Goal: Information Seeking & Learning: Learn about a topic

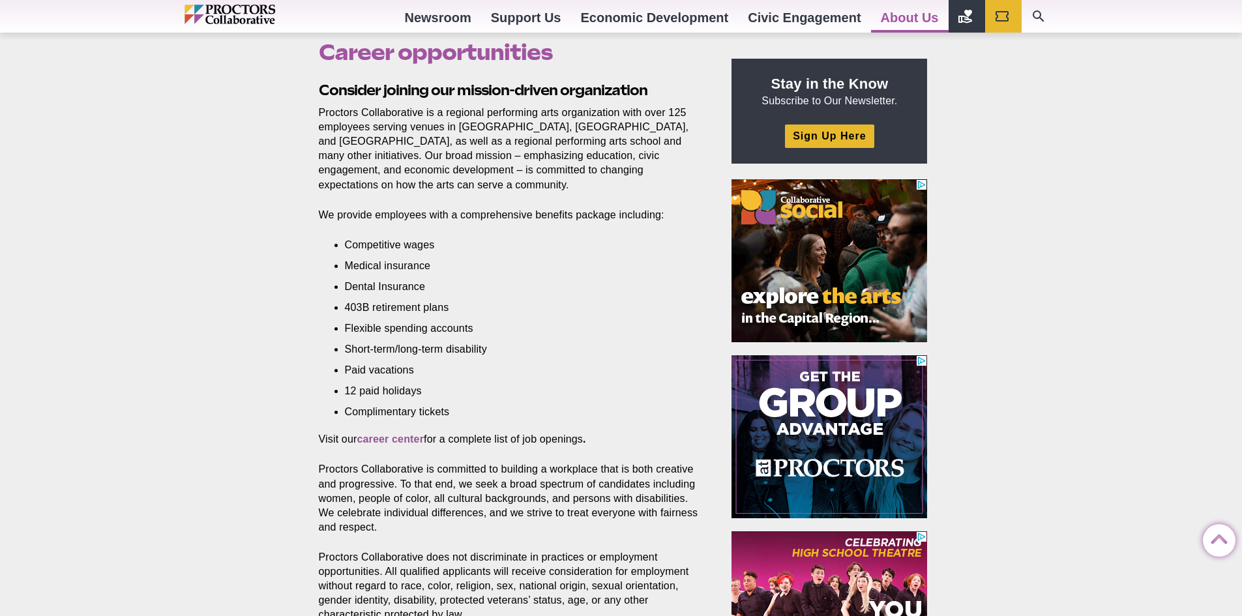
scroll to position [426, 0]
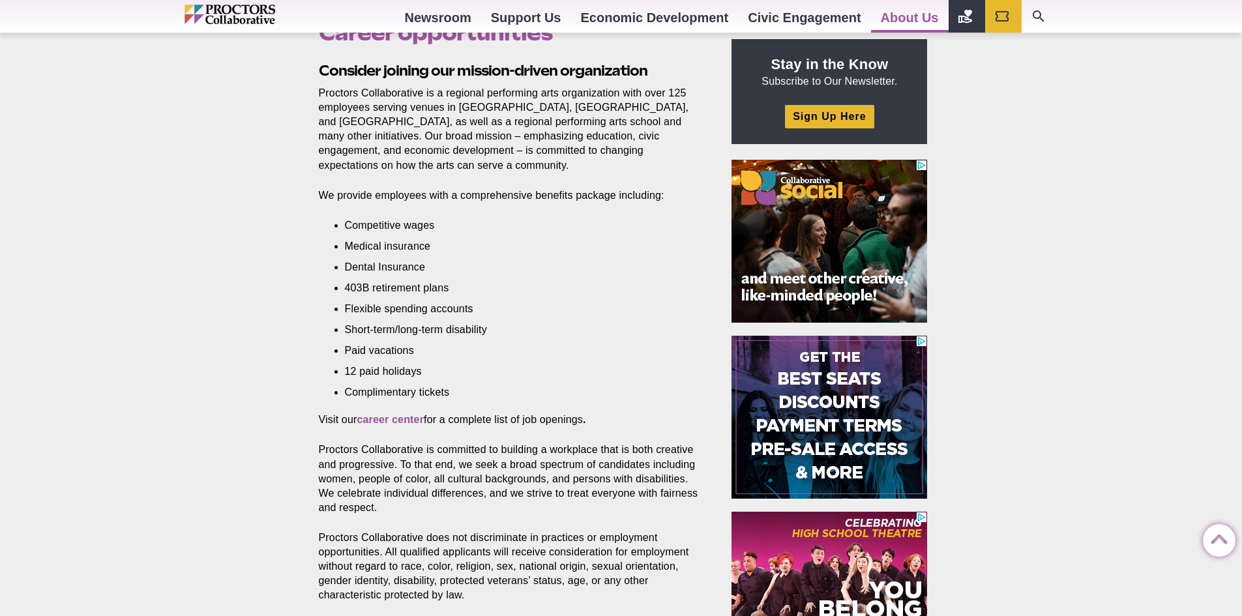
click at [393, 413] on p "Visit our career center for a complete list of job openings ." at bounding box center [510, 420] width 383 height 14
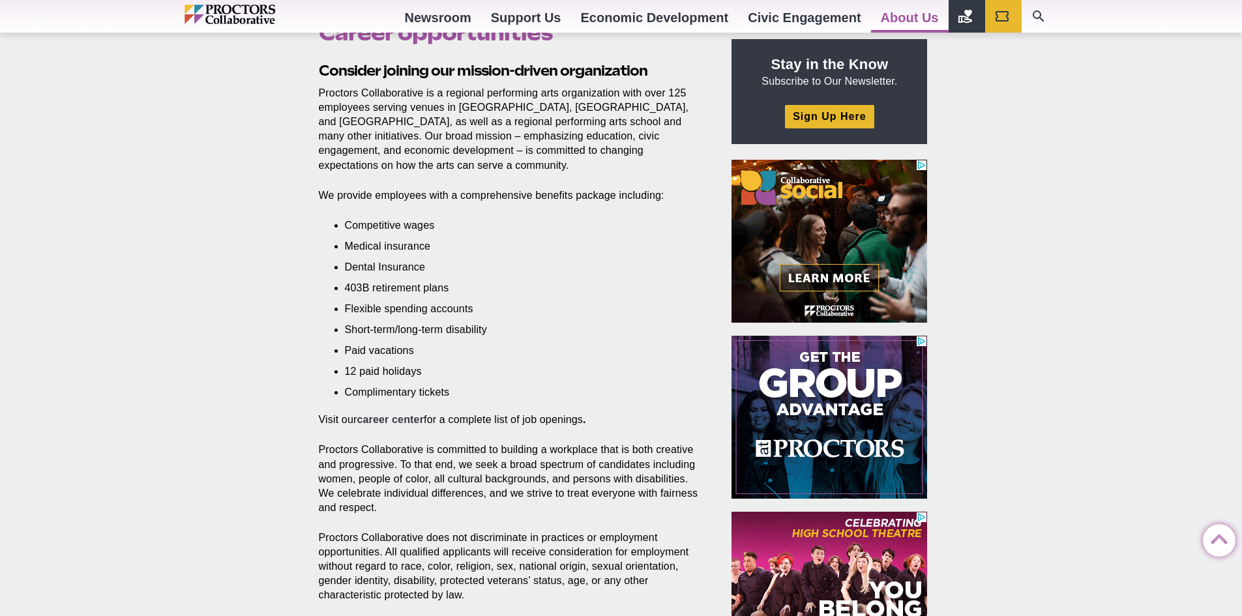
click at [398, 414] on strong "career center" at bounding box center [390, 419] width 67 height 11
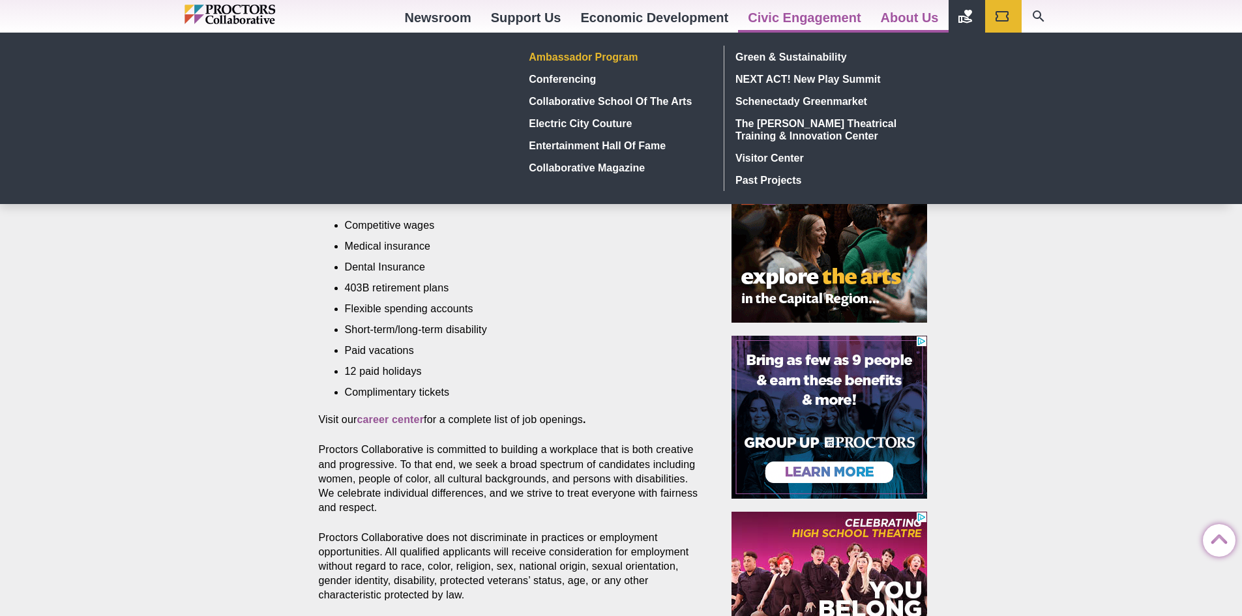
click at [601, 65] on link "Ambassador Program" at bounding box center [619, 57] width 190 height 22
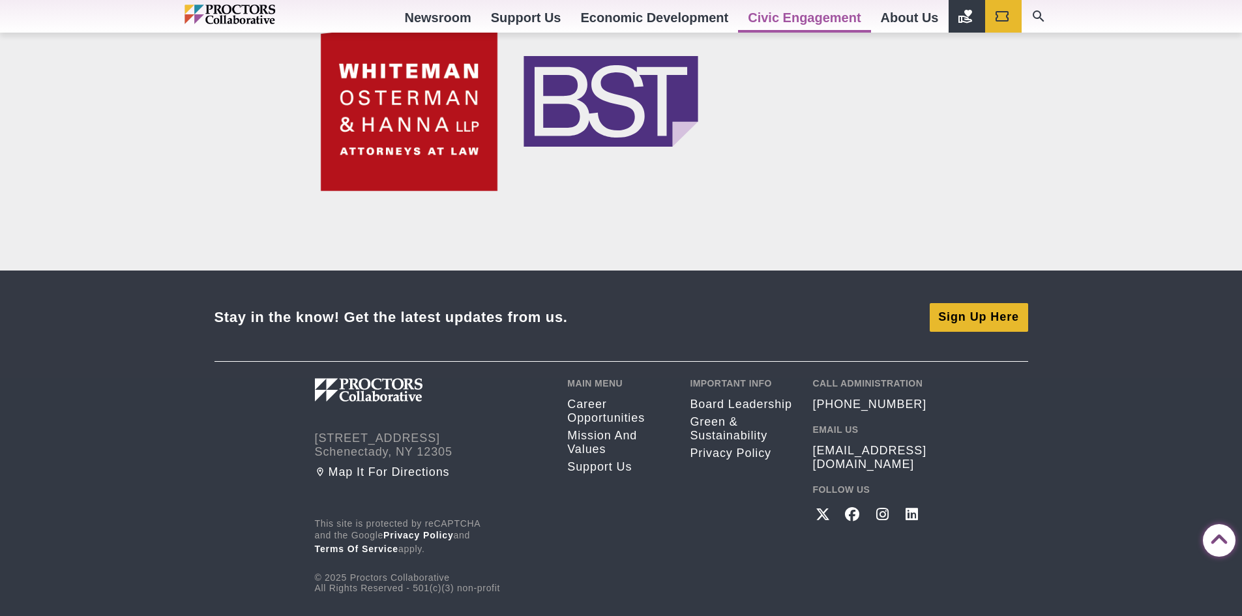
scroll to position [2347, 0]
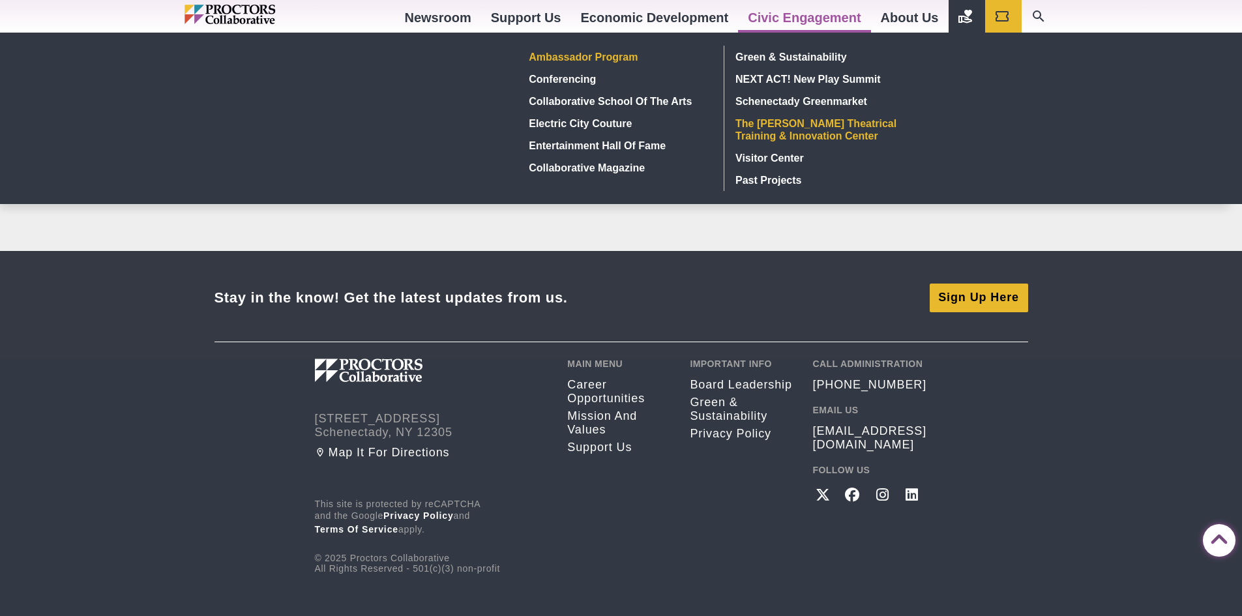
click at [773, 134] on link "The [PERSON_NAME] Theatrical Training & Innovation Center" at bounding box center [826, 129] width 190 height 35
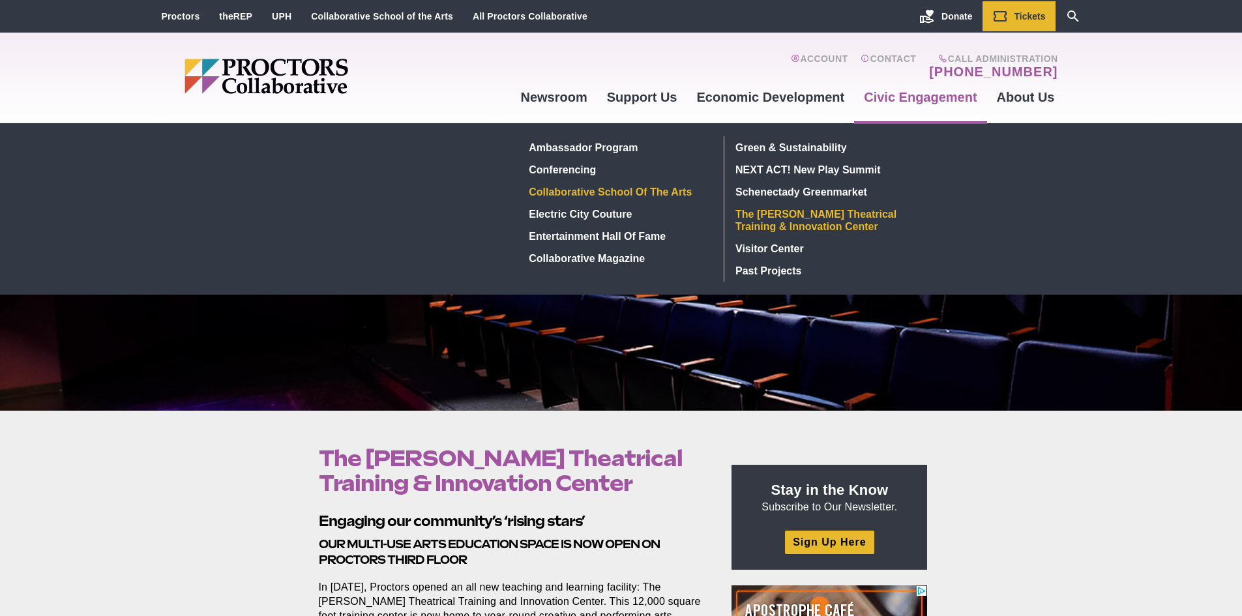
click at [650, 194] on link "Collaborative School of the Arts" at bounding box center [619, 192] width 190 height 22
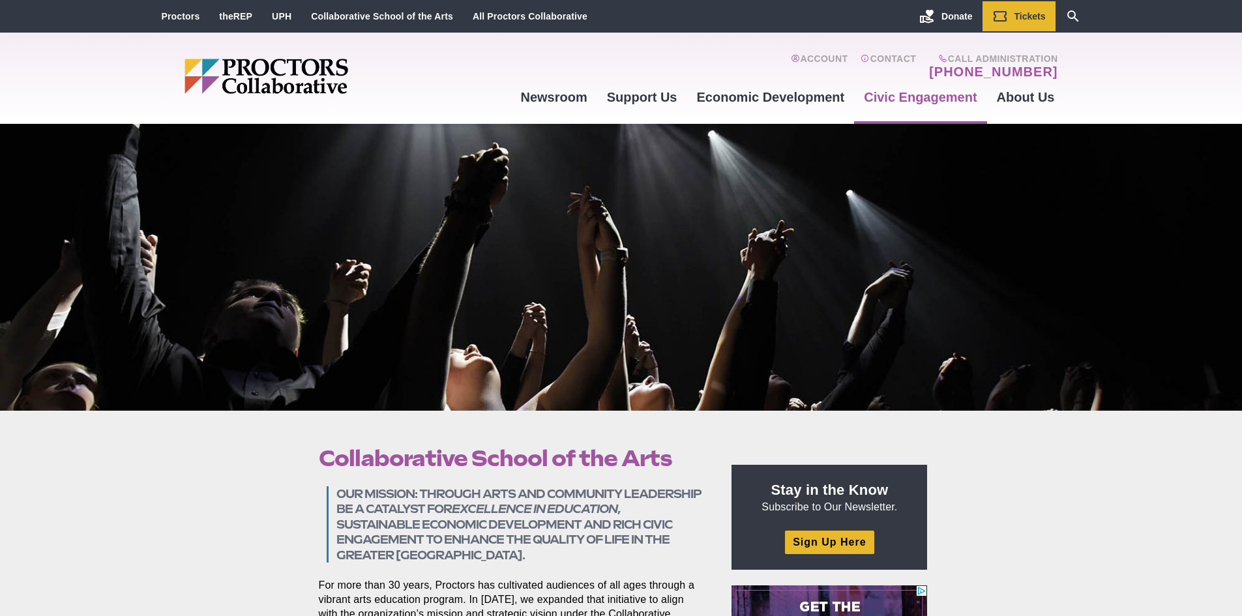
click at [285, 78] on img "Main site navigation and header" at bounding box center [317, 76] width 264 height 35
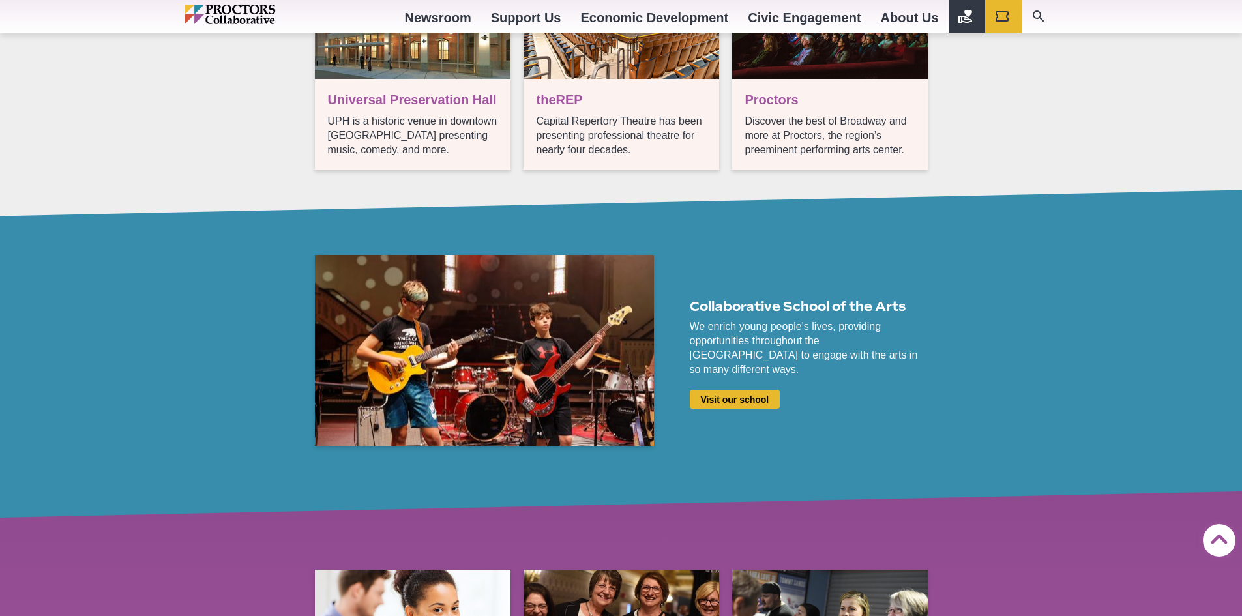
scroll to position [1630, 0]
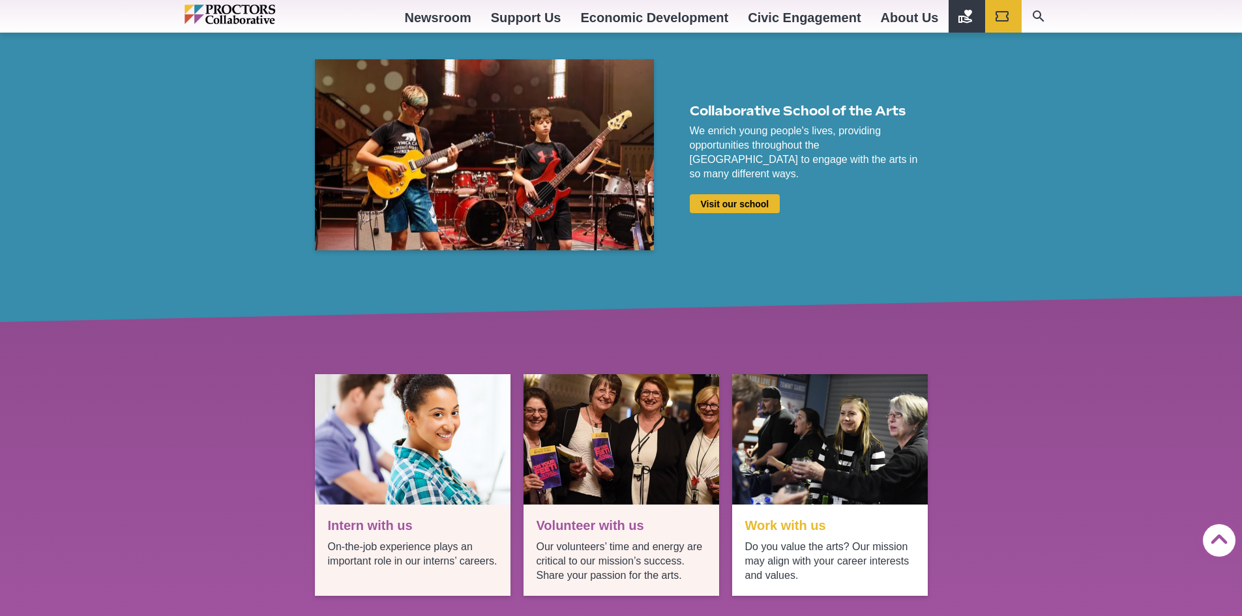
click at [797, 524] on link "See opportunities" at bounding box center [830, 485] width 196 height 222
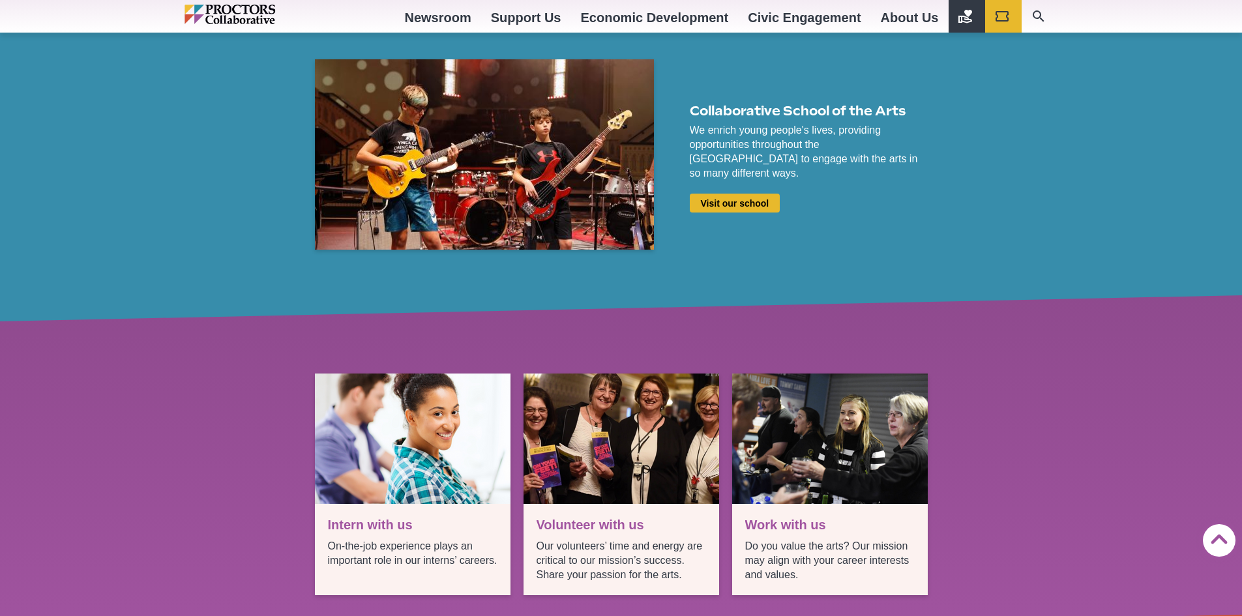
scroll to position [1630, 0]
click at [736, 197] on link "Visit our school" at bounding box center [735, 203] width 91 height 19
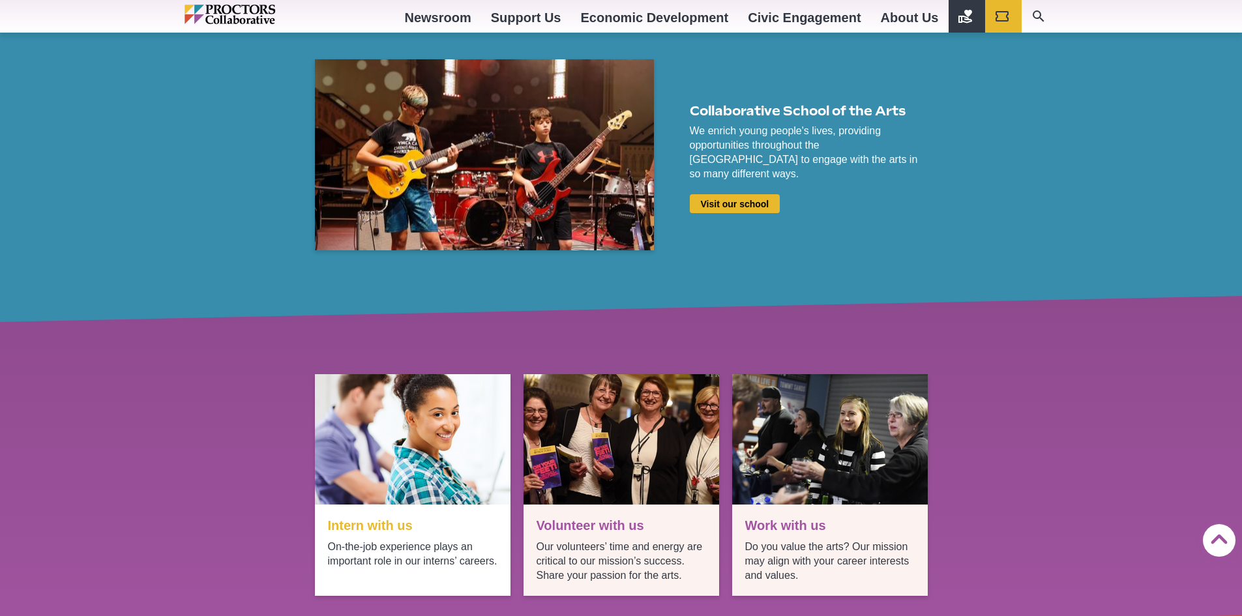
click at [380, 524] on link "More info" at bounding box center [413, 485] width 196 height 222
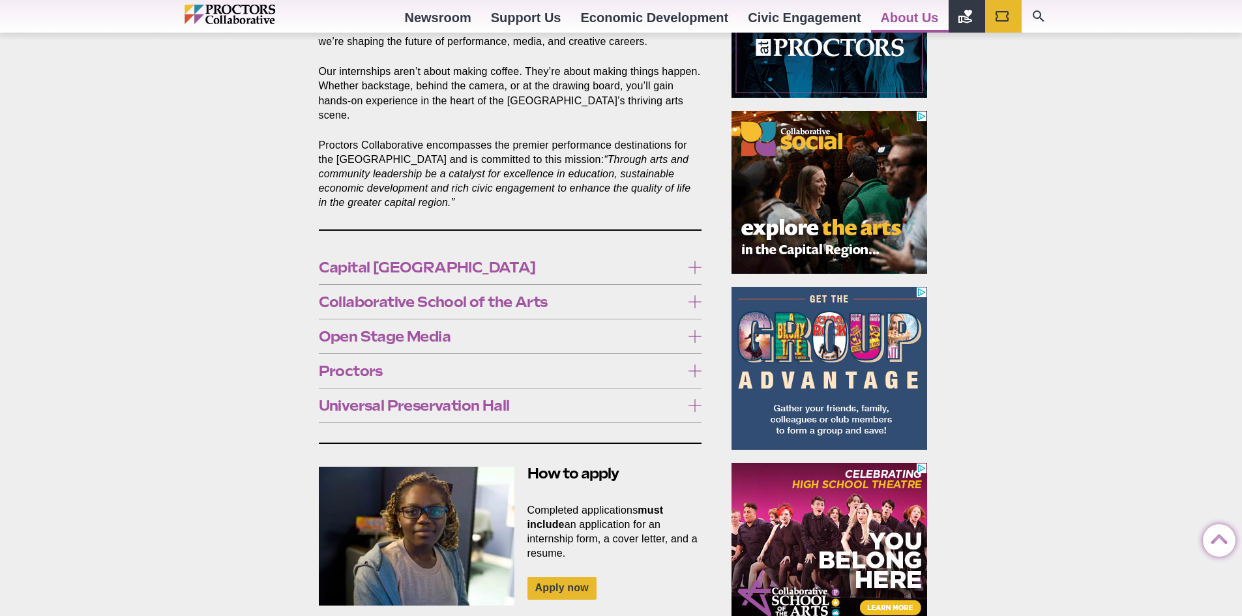
scroll to position [652, 0]
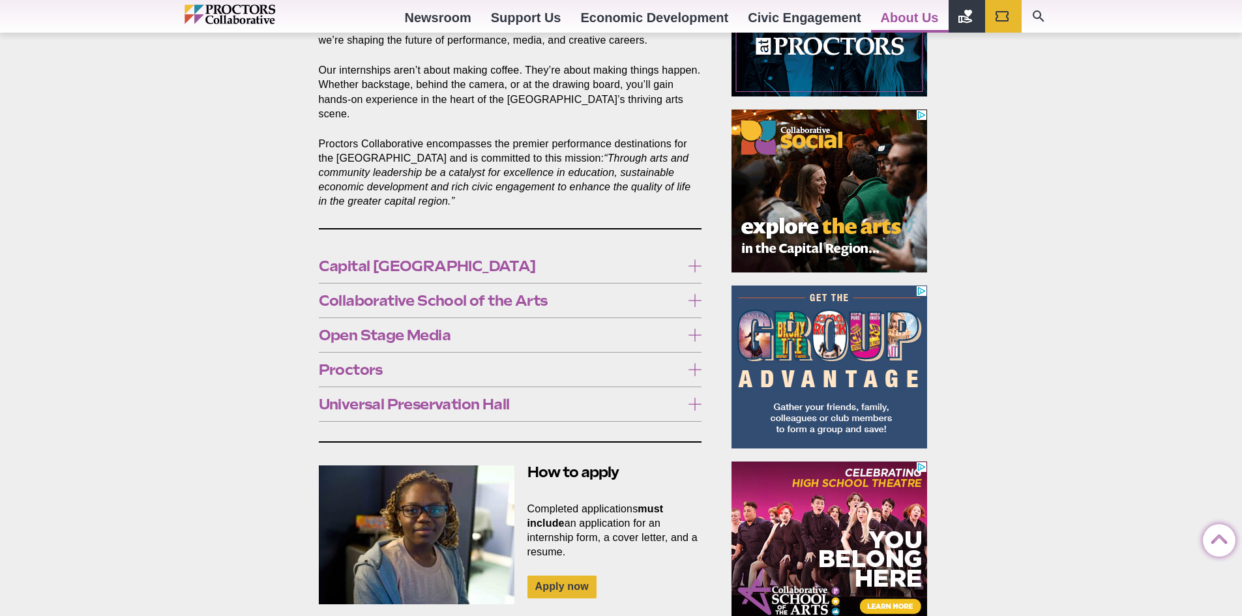
click at [452, 328] on span "Open Stage Media" at bounding box center [500, 335] width 363 height 14
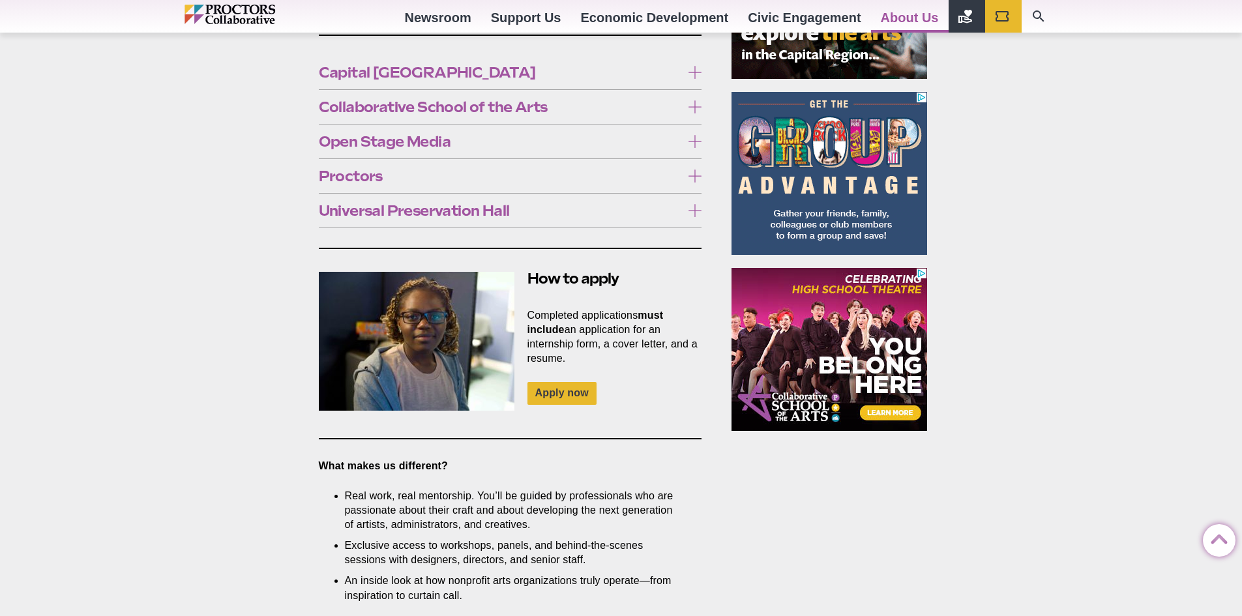
scroll to position [848, 0]
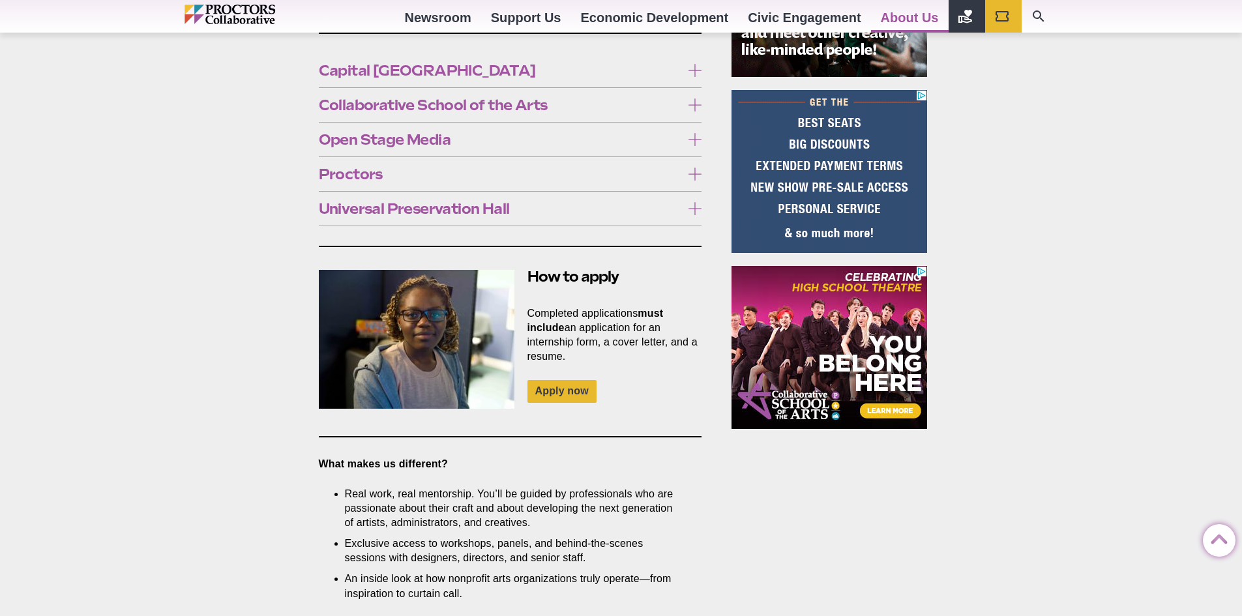
click at [552, 274] on link "Open Stage Media at Proctors (OSM)" at bounding box center [500, 287] width 362 height 27
